Goal: Information Seeking & Learning: Learn about a topic

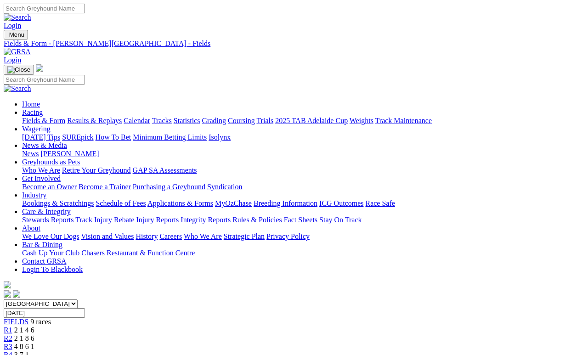
click at [36, 117] on link "Fields & Form" at bounding box center [43, 121] width 43 height 8
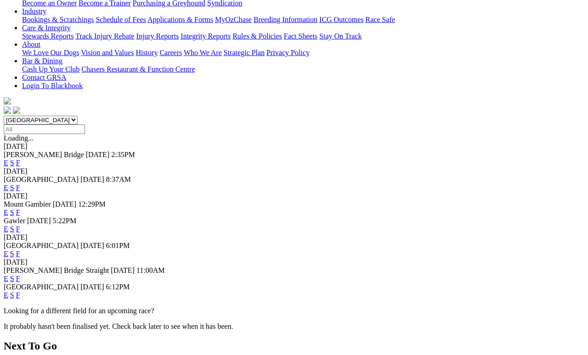
scroll to position [184, 0]
click at [20, 291] on link "F" at bounding box center [18, 295] width 4 height 8
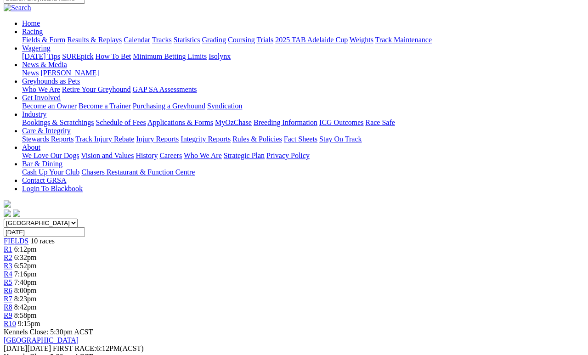
scroll to position [81, 0]
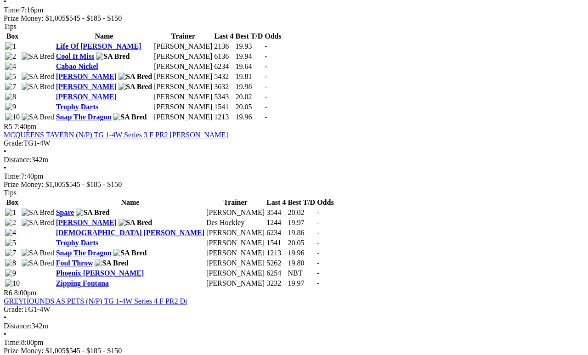
scroll to position [1014, 0]
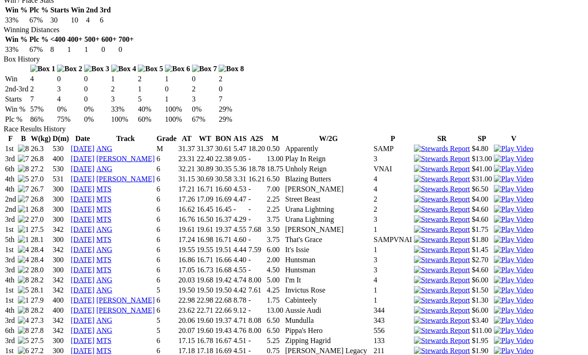
scroll to position [551, 0]
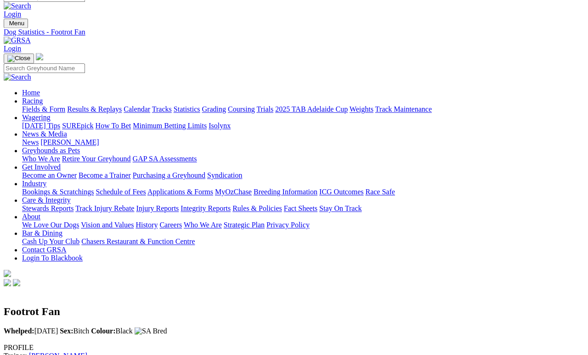
scroll to position [0, 0]
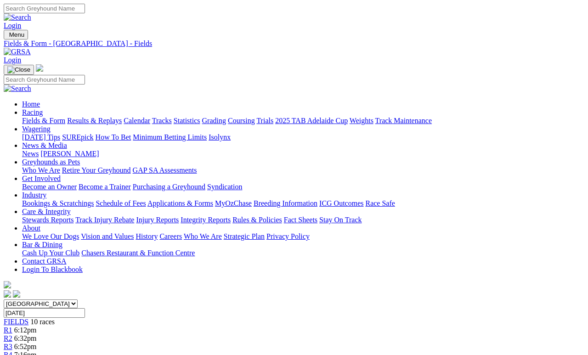
scroll to position [1059, 0]
